Goal: Transaction & Acquisition: Obtain resource

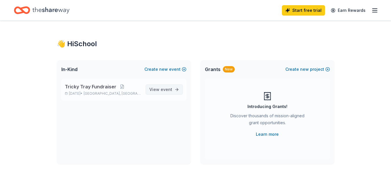
click at [155, 92] on span "View event" at bounding box center [160, 89] width 23 height 7
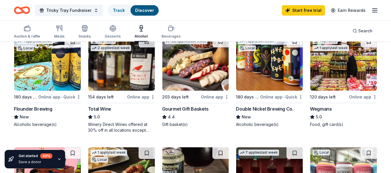
scroll to position [72, 0]
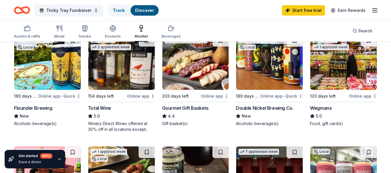
click at [372, 10] on line "button" at bounding box center [374, 10] width 5 height 0
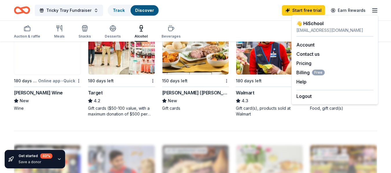
scroll to position [440, 0]
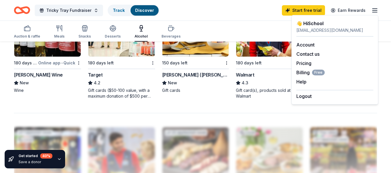
click at [220, 22] on div "Auction & raffle Meals Snacks Desserts Alcohol Beverages Search" at bounding box center [195, 30] width 363 height 21
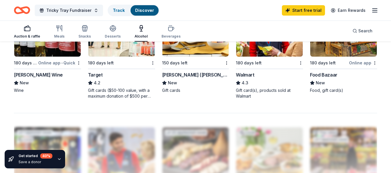
click at [30, 30] on rect "button" at bounding box center [27, 29] width 6 height 4
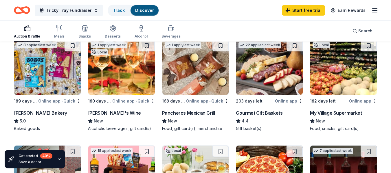
scroll to position [178, 0]
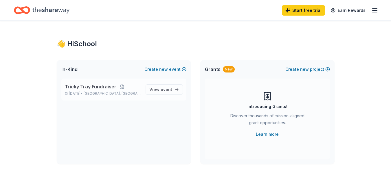
click at [102, 91] on span "[GEOGRAPHIC_DATA], [GEOGRAPHIC_DATA]" at bounding box center [112, 93] width 57 height 5
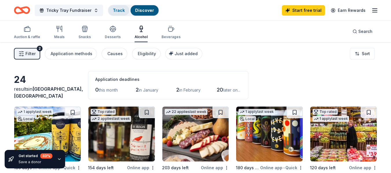
click at [118, 10] on link "Track" at bounding box center [119, 10] width 12 height 5
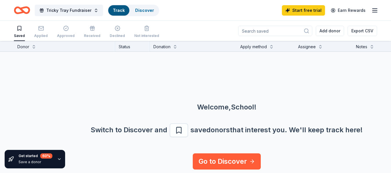
scroll to position [0, 0]
click at [118, 10] on link "Track" at bounding box center [119, 10] width 12 height 5
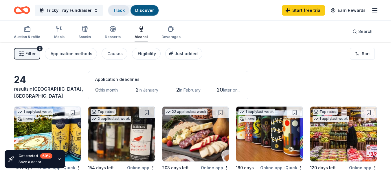
click at [113, 11] on link "Track" at bounding box center [119, 10] width 12 height 5
click at [94, 11] on button "Tricky Tray Fundraiser" at bounding box center [69, 11] width 68 height 12
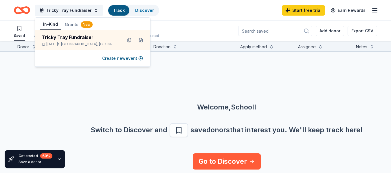
scroll to position [0, 0]
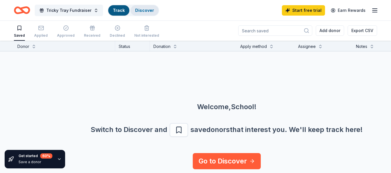
click at [143, 12] on link "Discover" at bounding box center [144, 10] width 19 height 5
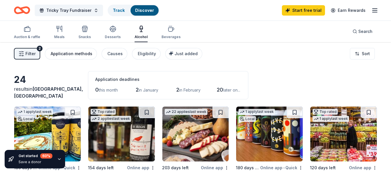
click at [61, 50] on button "Application methods" at bounding box center [71, 54] width 52 height 12
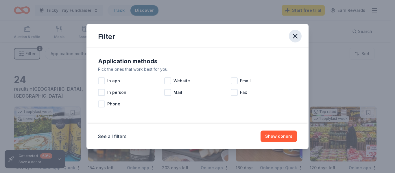
click at [294, 37] on icon "button" at bounding box center [295, 36] width 8 height 8
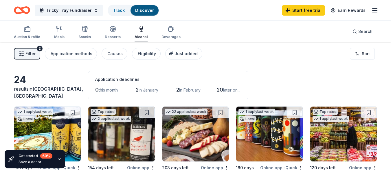
click at [374, 10] on line "button" at bounding box center [374, 10] width 5 height 0
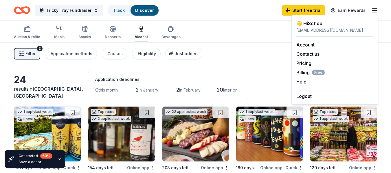
click at [248, 31] on div "Auction & raffle Meals Snacks Desserts Alcohol Beverages Search" at bounding box center [195, 31] width 363 height 21
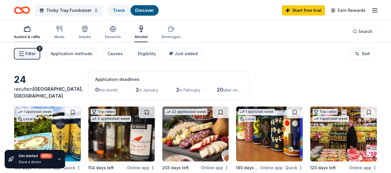
click at [24, 29] on icon "button" at bounding box center [27, 28] width 7 height 7
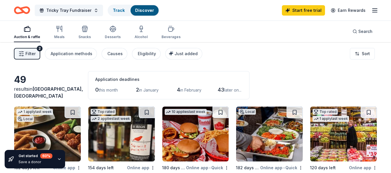
click at [25, 26] on icon "button" at bounding box center [27, 28] width 7 height 7
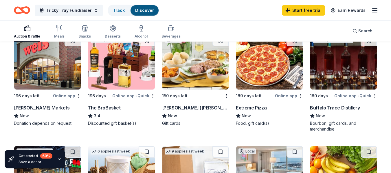
scroll to position [290, 0]
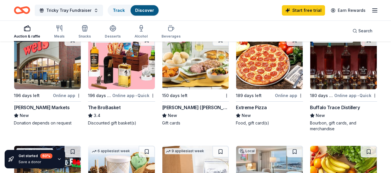
click at [118, 63] on img at bounding box center [121, 61] width 67 height 55
